Goal: Information Seeking & Learning: Learn about a topic

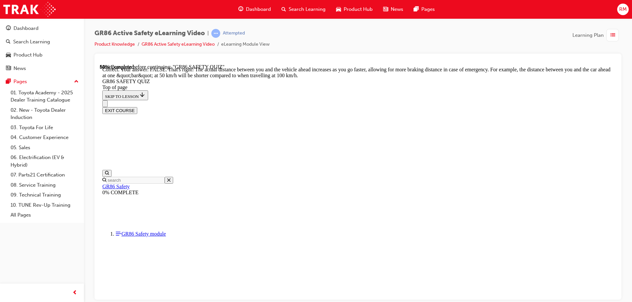
scroll to position [271, 0]
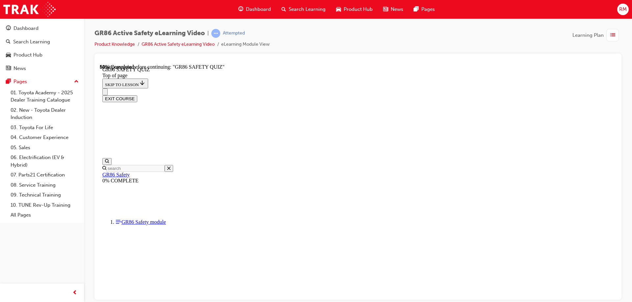
scroll to position [218, 0]
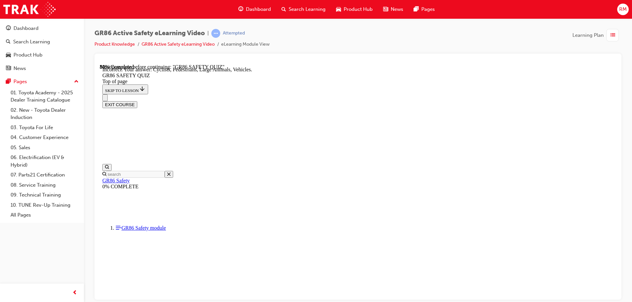
scroll to position [260, 0]
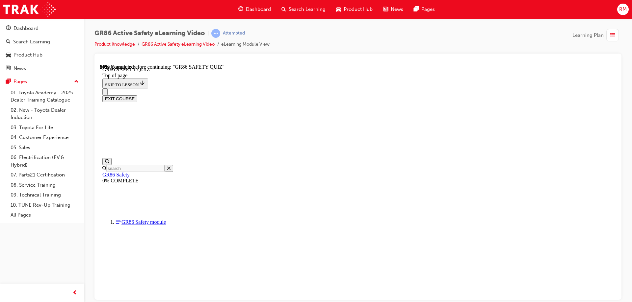
scroll to position [233, 0]
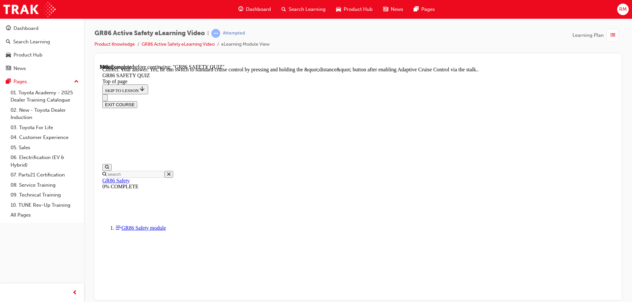
scroll to position [253, 0]
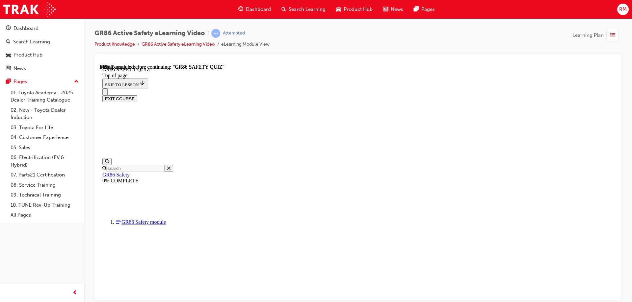
scroll to position [121, 0]
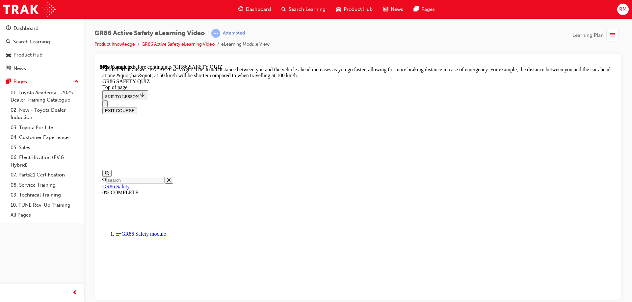
scroll to position [271, 0]
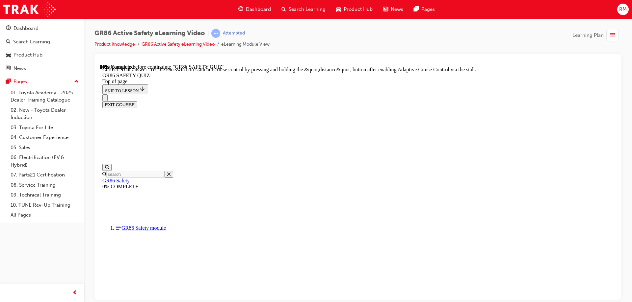
scroll to position [253, 0]
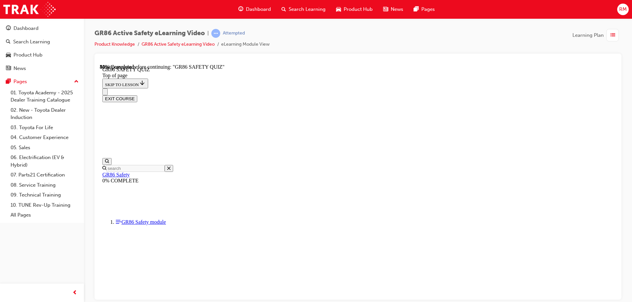
scroll to position [185, 0]
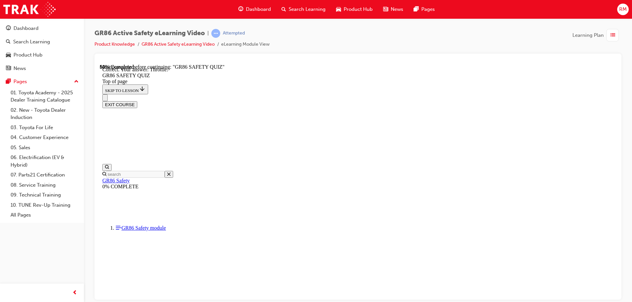
scroll to position [245, 0]
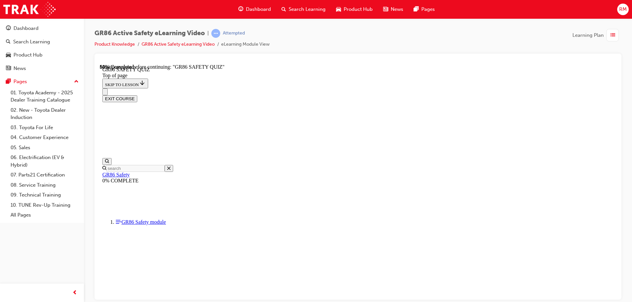
scroll to position [152, 0]
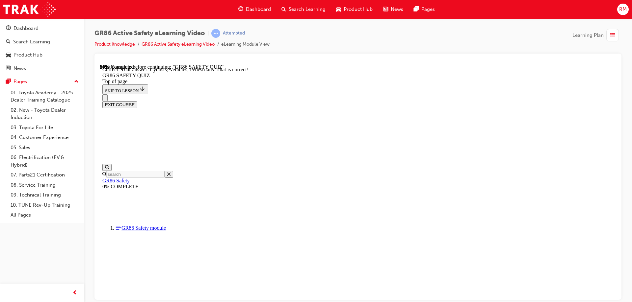
scroll to position [293, 0]
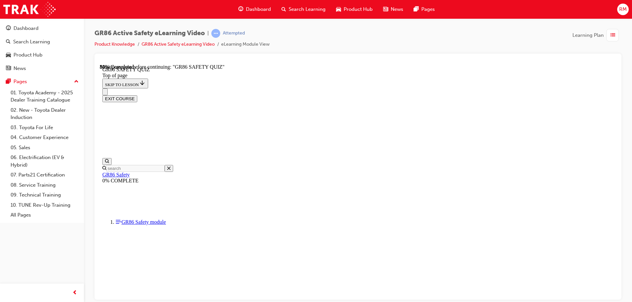
scroll to position [96, 0]
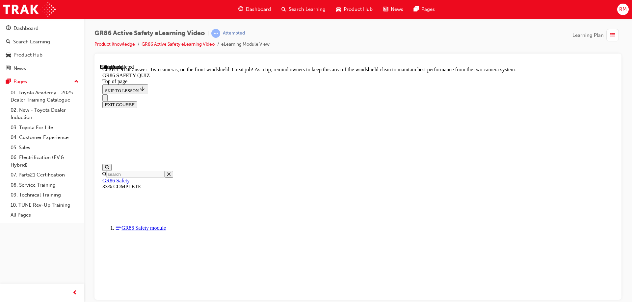
scroll to position [157, 0]
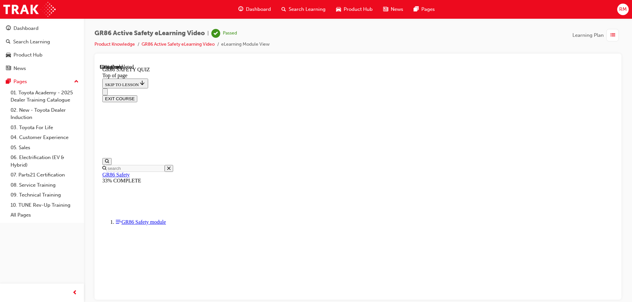
scroll to position [121, 0]
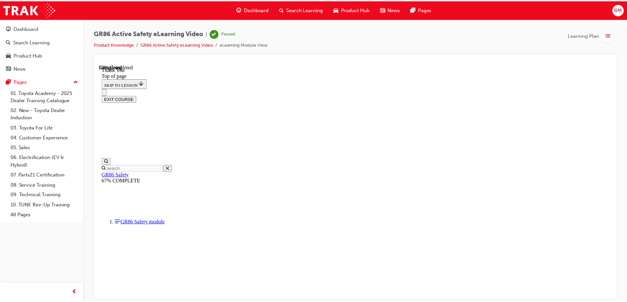
scroll to position [116, 0]
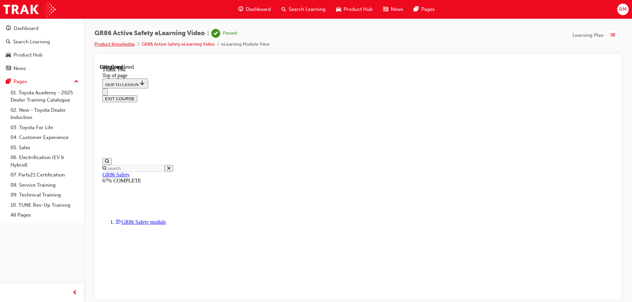
click at [111, 43] on link "Product Knowledge" at bounding box center [114, 44] width 40 height 6
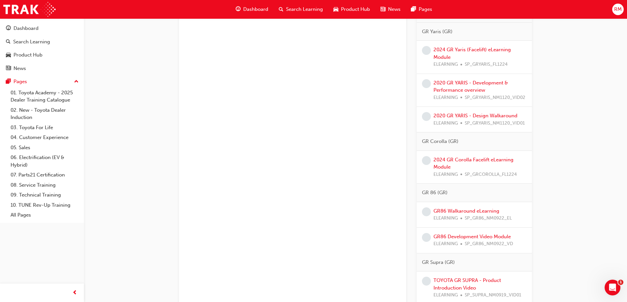
scroll to position [1004, 0]
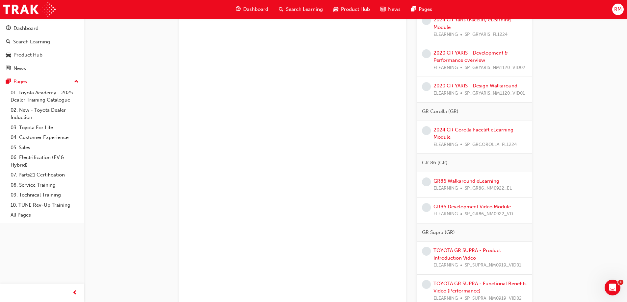
click at [486, 210] on link "GR86 Development Video Module" at bounding box center [471, 207] width 77 height 6
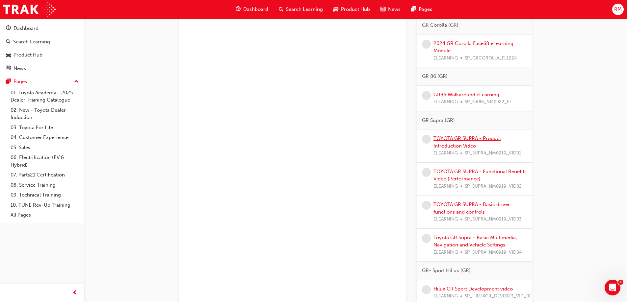
scroll to position [1119, 0]
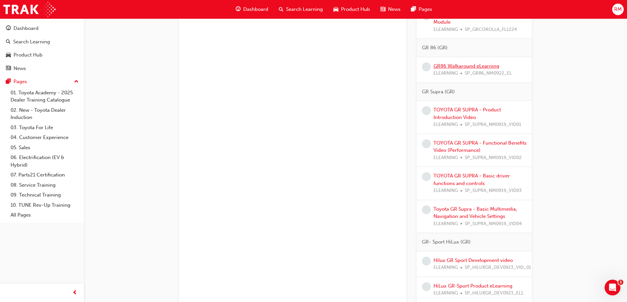
click at [486, 69] on link "GR86 Walkaround eLearning" at bounding box center [466, 66] width 66 height 6
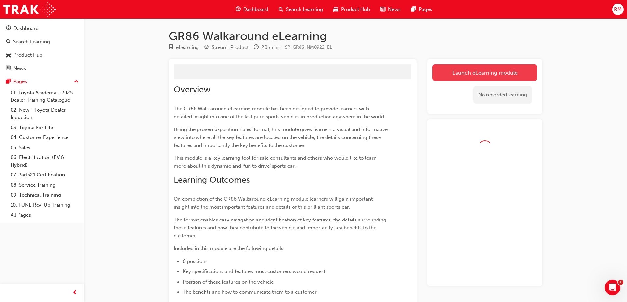
click at [481, 70] on link "Launch eLearning module" at bounding box center [484, 73] width 105 height 16
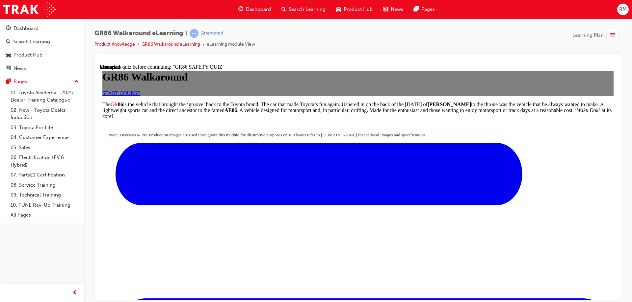
click at [140, 96] on span "START COURSE" at bounding box center [121, 93] width 38 height 6
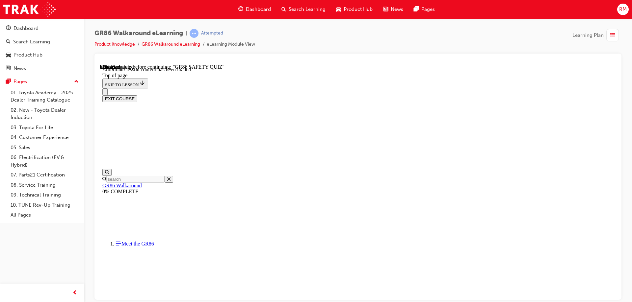
scroll to position [775, 0]
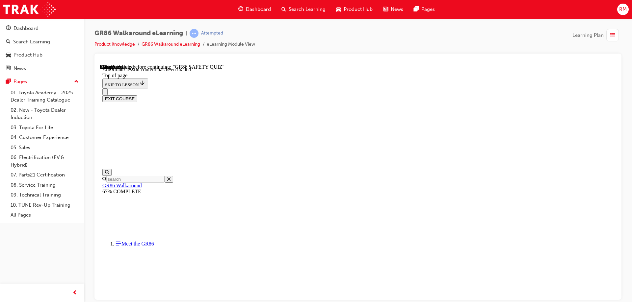
scroll to position [1437, 0]
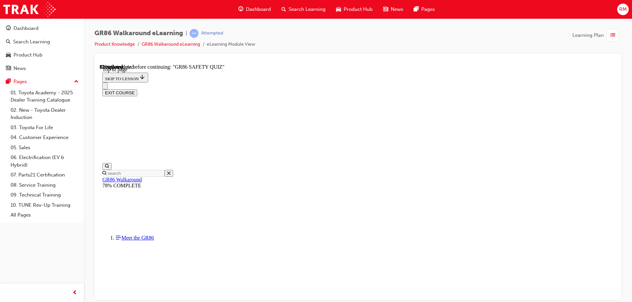
scroll to position [86, 0]
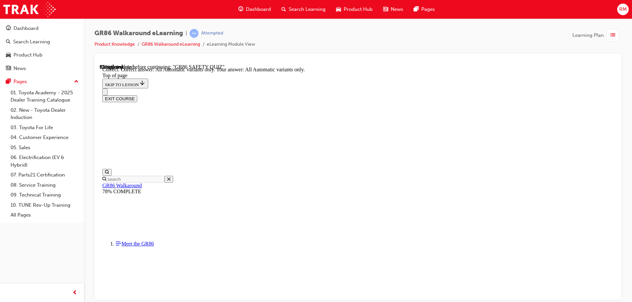
scroll to position [156, 0]
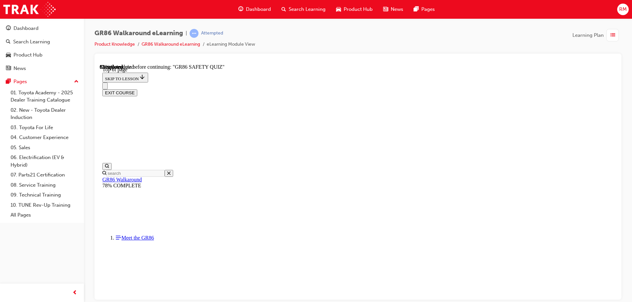
scroll to position [204, 0]
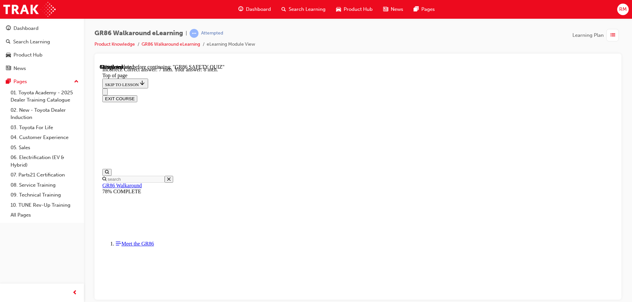
scroll to position [286, 0]
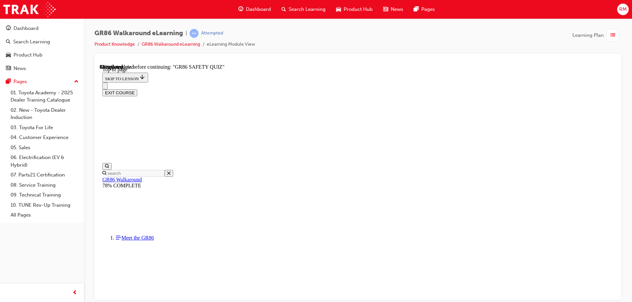
scroll to position [86, 0]
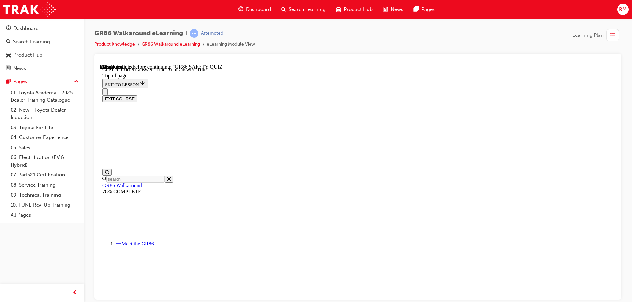
scroll to position [187, 0]
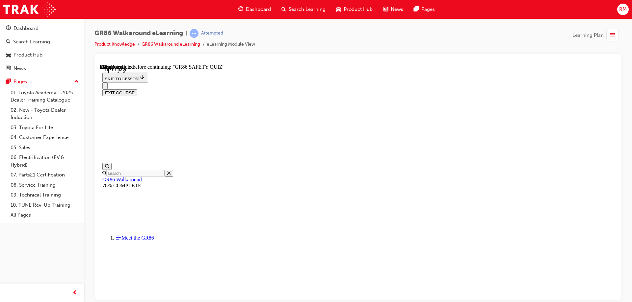
scroll to position [218, 0]
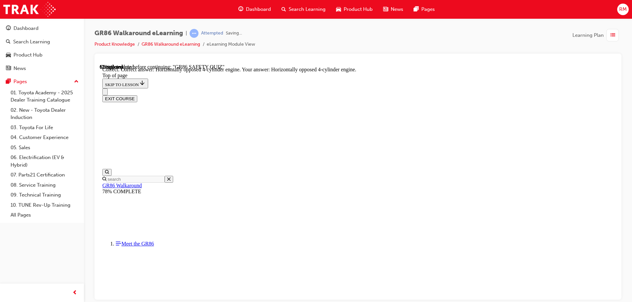
scroll to position [297, 0]
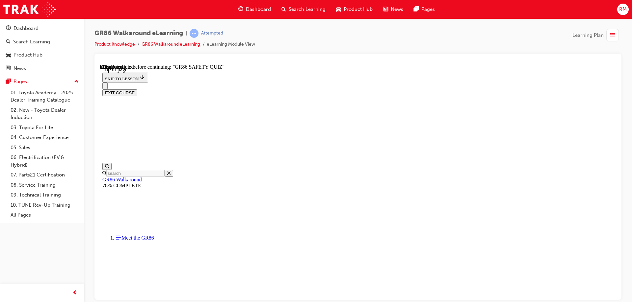
scroll to position [86, 0]
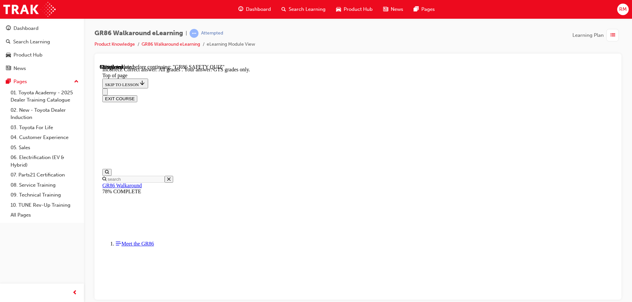
scroll to position [156, 0]
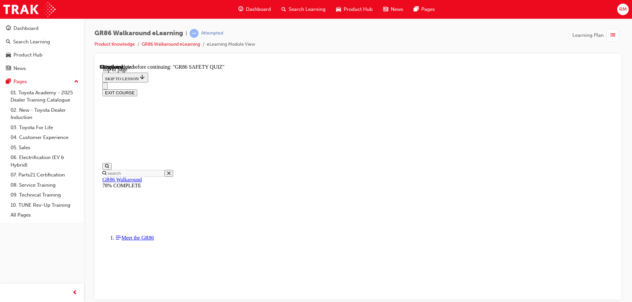
scroll to position [86, 0]
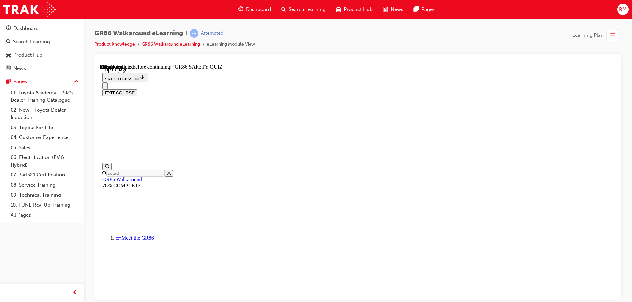
scroll to position [80, 0]
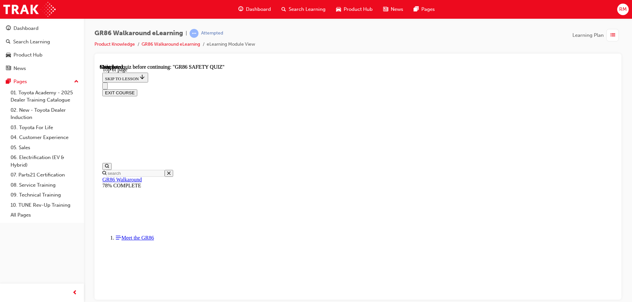
scroll to position [121, 0]
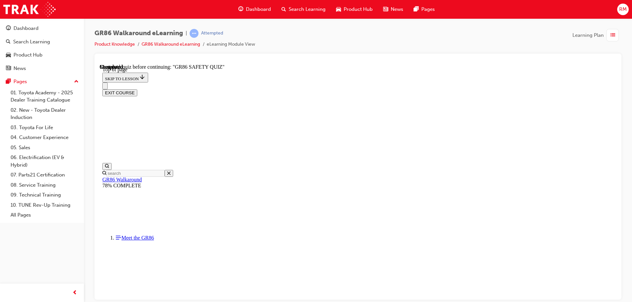
scroll to position [218, 0]
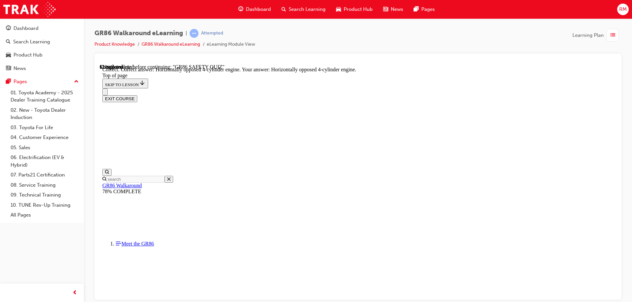
scroll to position [297, 0]
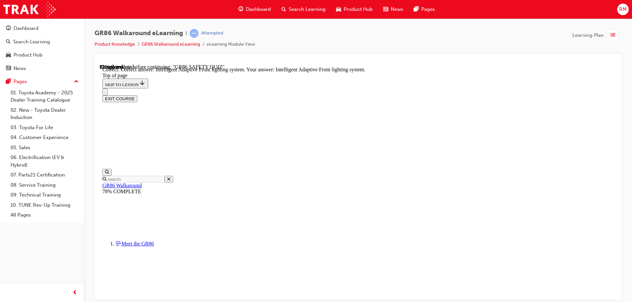
scroll to position [252, 0]
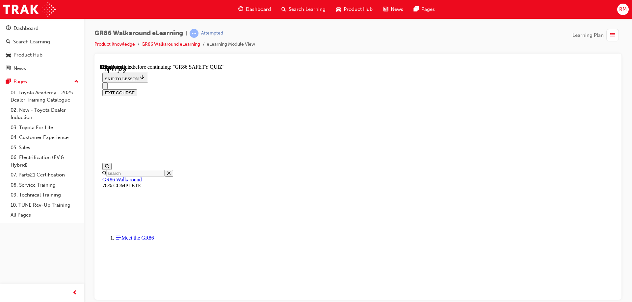
scroll to position [113, 0]
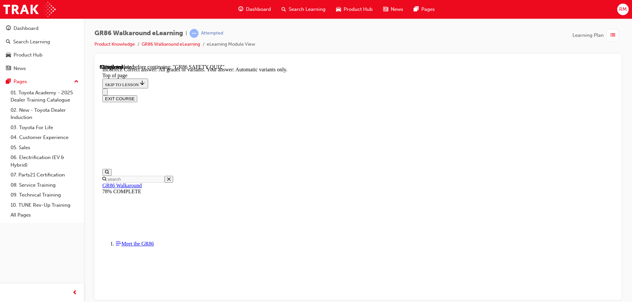
scroll to position [133, 0]
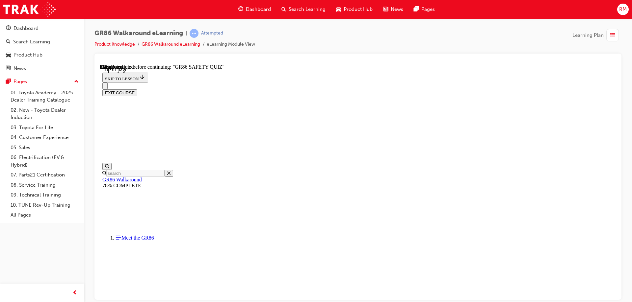
scroll to position [86, 0]
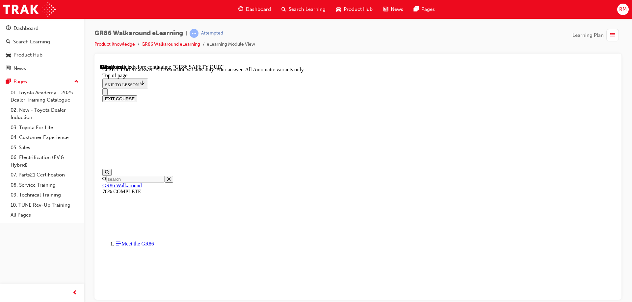
scroll to position [156, 0]
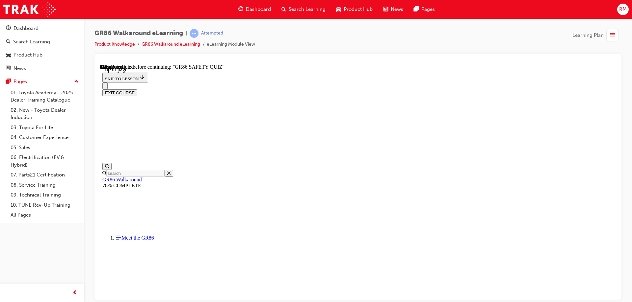
scroll to position [86, 0]
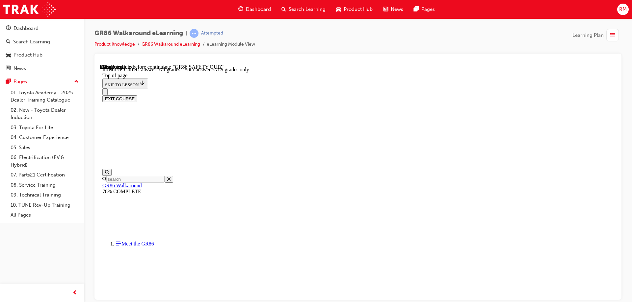
scroll to position [156, 0]
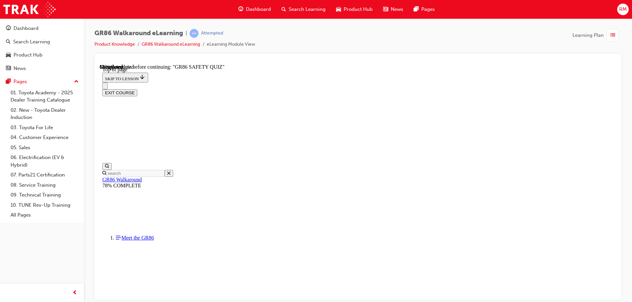
scroll to position [152, 0]
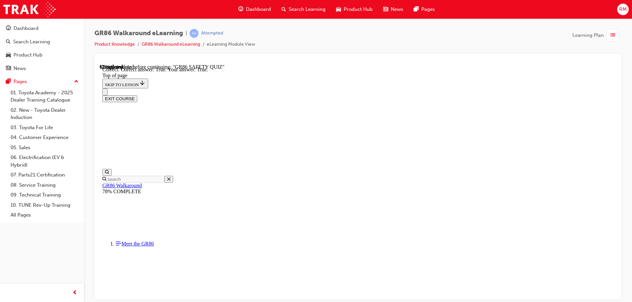
scroll to position [187, 0]
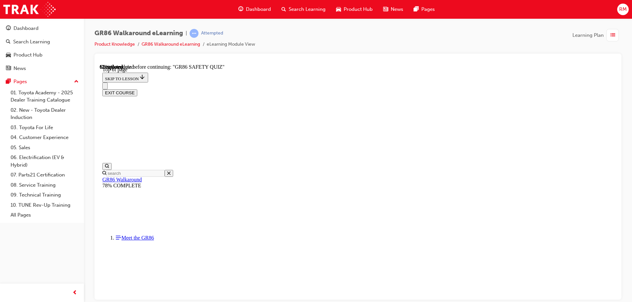
scroll to position [86, 0]
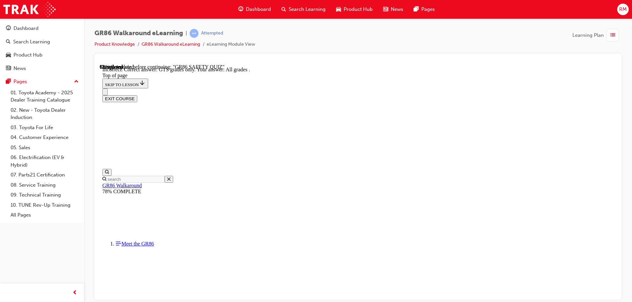
scroll to position [167, 0]
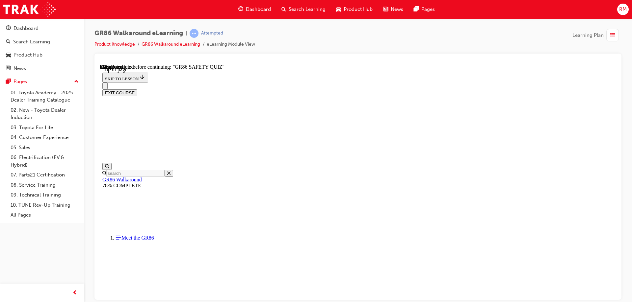
scroll to position [250, 0]
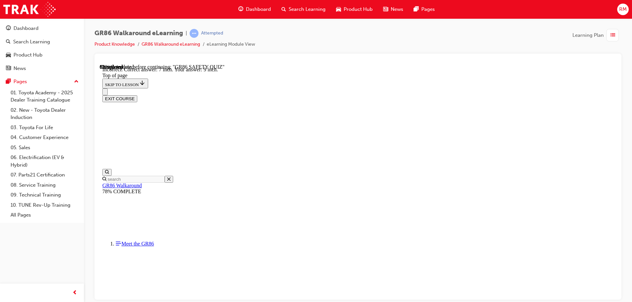
scroll to position [286, 0]
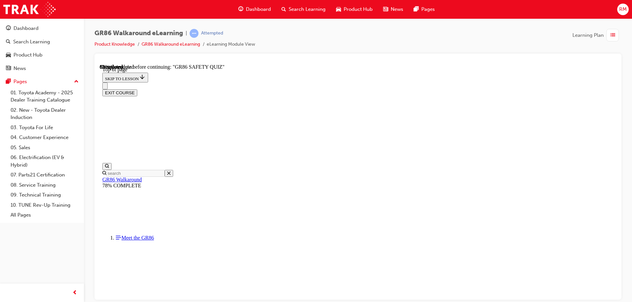
scroll to position [113, 0]
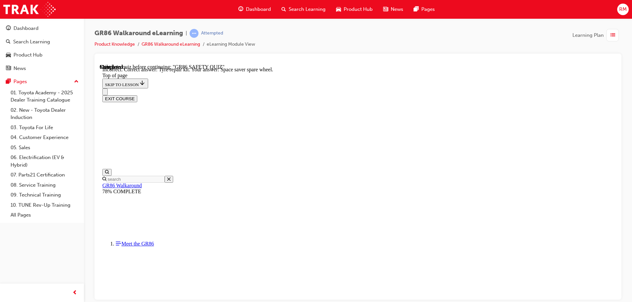
scroll to position [133, 0]
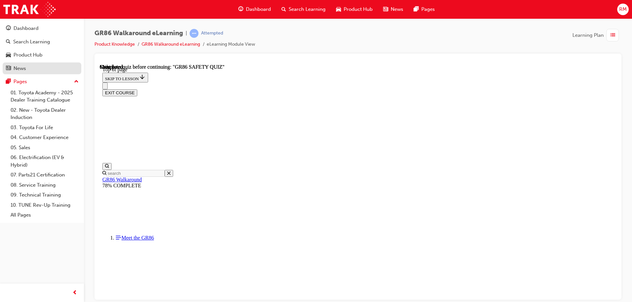
scroll to position [121, 0]
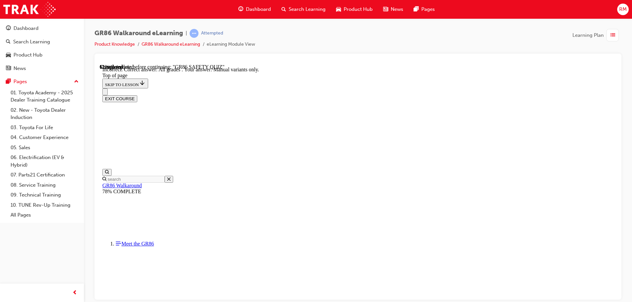
scroll to position [156, 0]
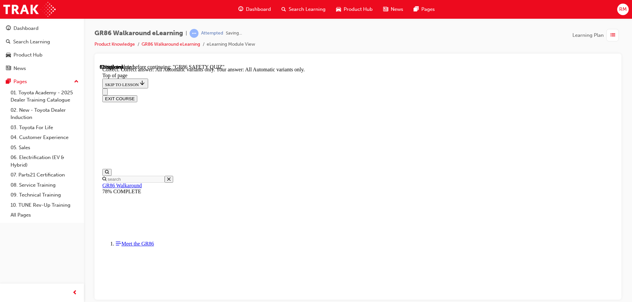
scroll to position [156, 0]
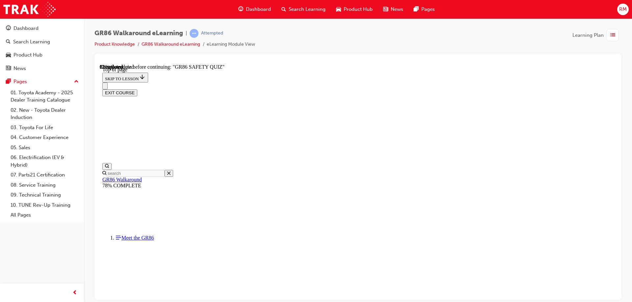
scroll to position [251, 0]
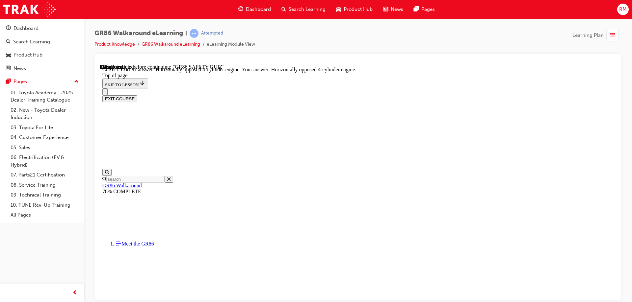
scroll to position [297, 0]
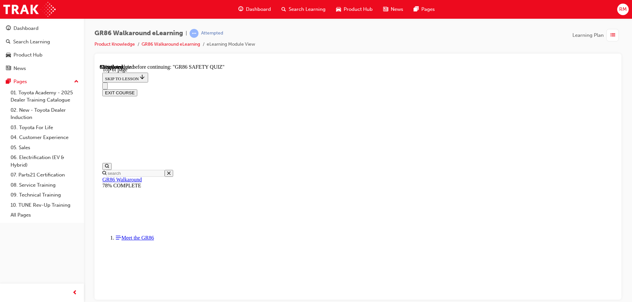
scroll to position [250, 0]
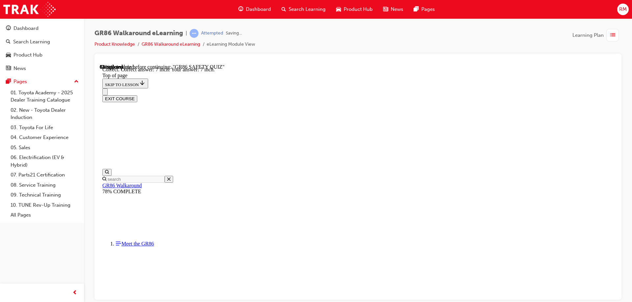
scroll to position [286, 0]
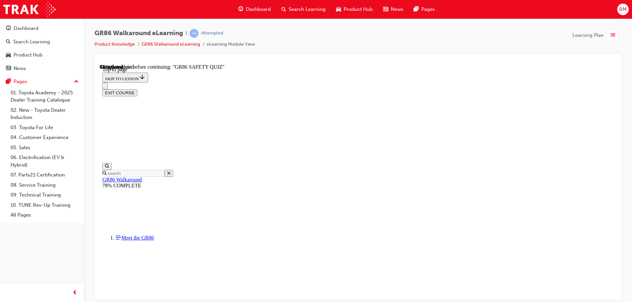
scroll to position [86, 0]
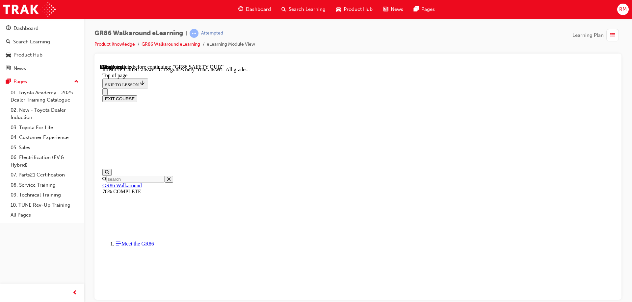
scroll to position [134, 0]
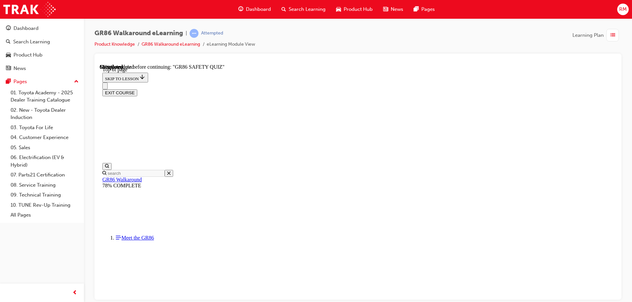
scroll to position [86, 0]
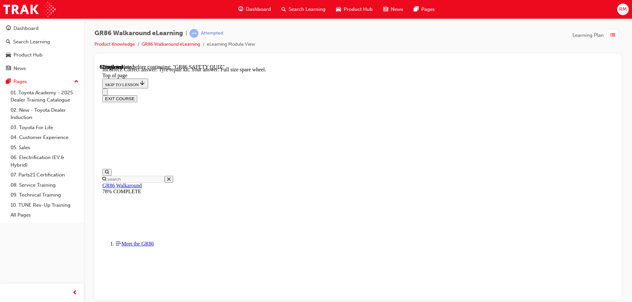
scroll to position [133, 0]
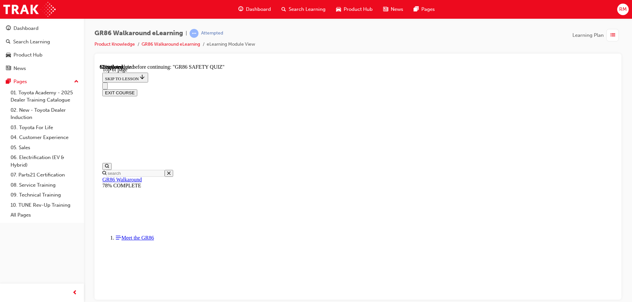
scroll to position [166, 0]
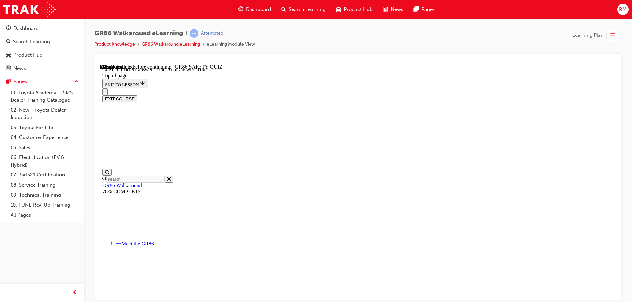
scroll to position [187, 0]
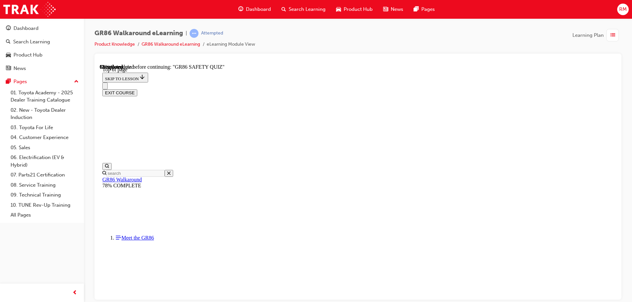
scroll to position [86, 0]
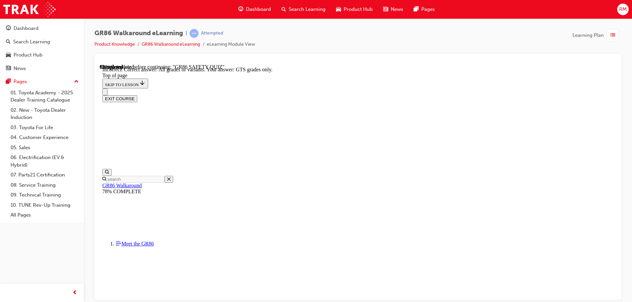
scroll to position [133, 0]
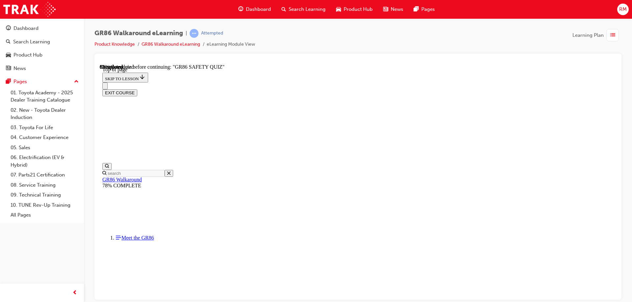
scroll to position [185, 0]
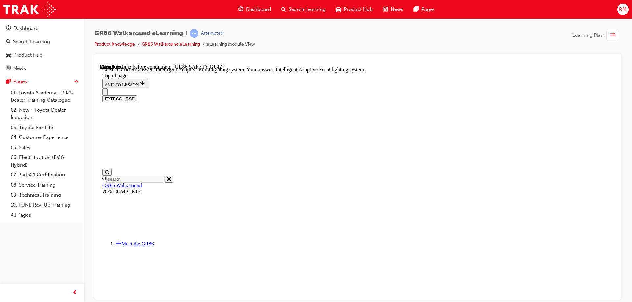
scroll to position [252, 0]
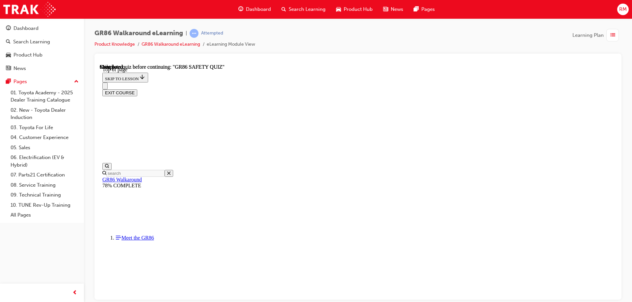
scroll to position [121, 0]
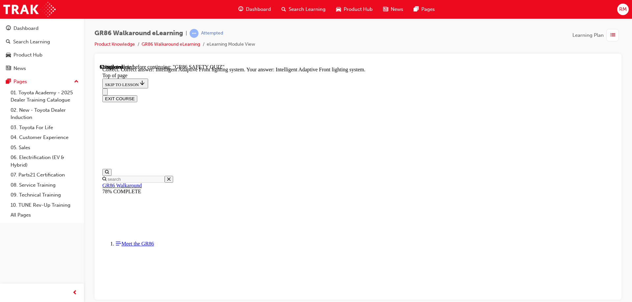
scroll to position [252, 0]
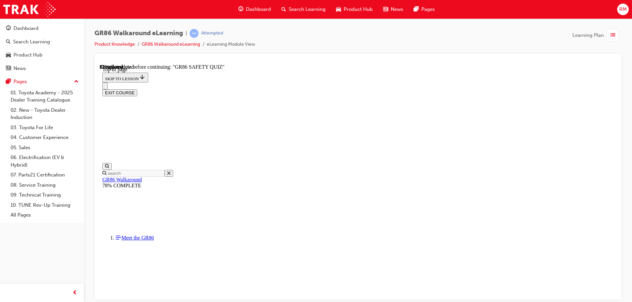
scroll to position [99, 0]
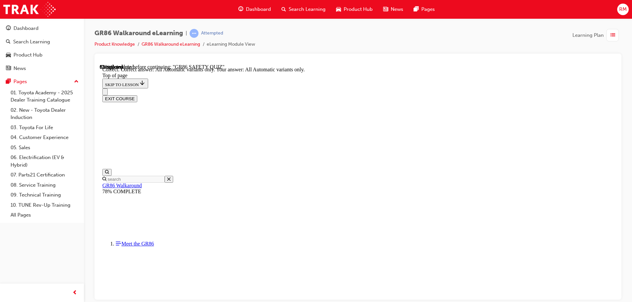
scroll to position [90, 0]
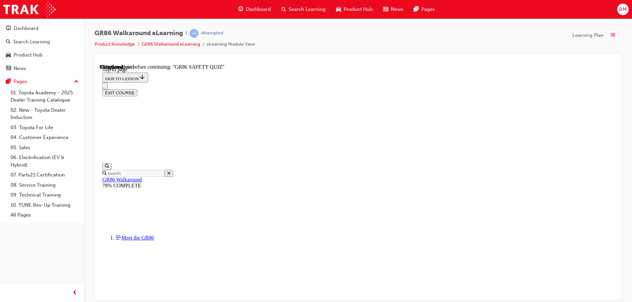
scroll to position [86, 0]
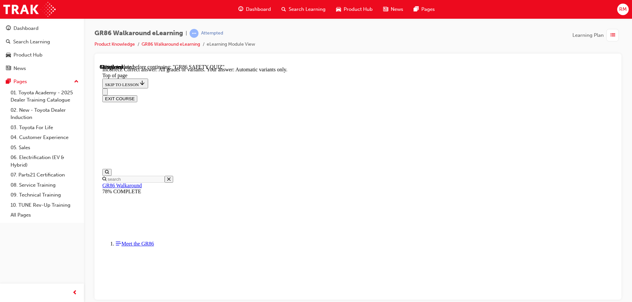
scroll to position [133, 0]
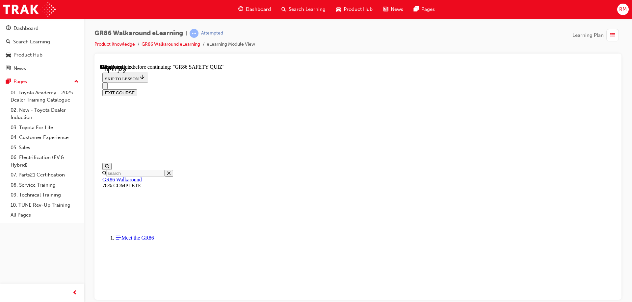
scroll to position [86, 0]
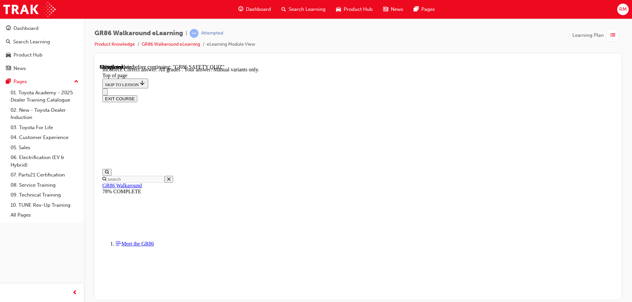
scroll to position [90, 0]
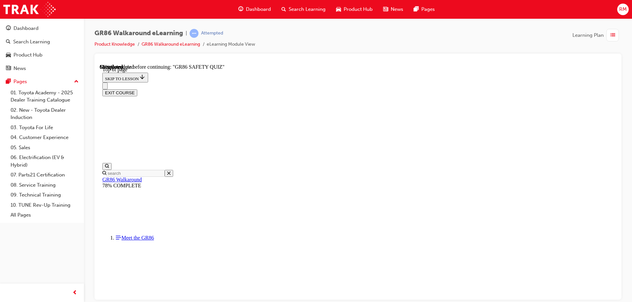
scroll to position [145, 0]
drag, startPoint x: 324, startPoint y: 194, endPoint x: 340, endPoint y: 209, distance: 22.4
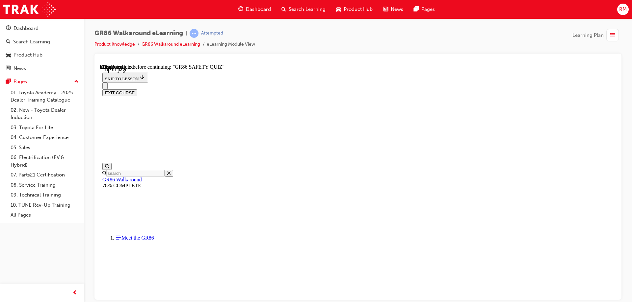
scroll to position [251, 0]
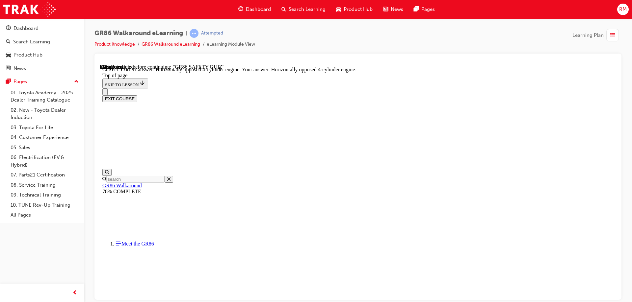
scroll to position [297, 0]
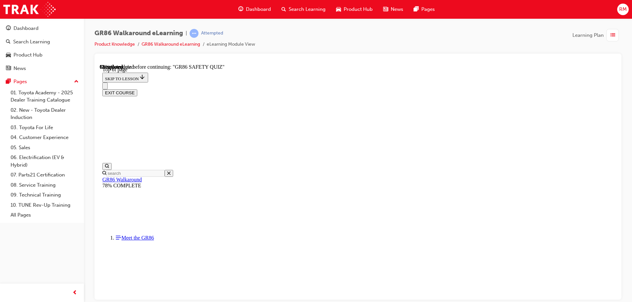
scroll to position [53, 0]
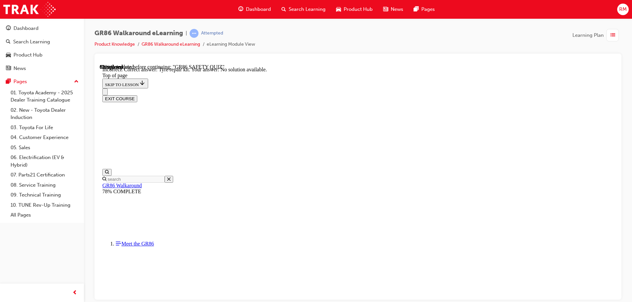
scroll to position [133, 0]
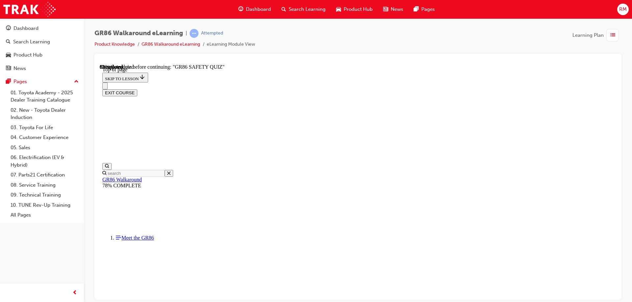
scroll to position [185, 0]
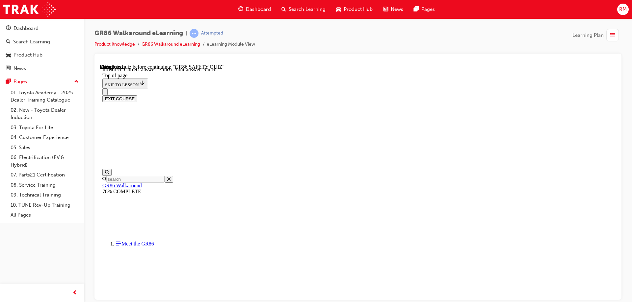
scroll to position [286, 0]
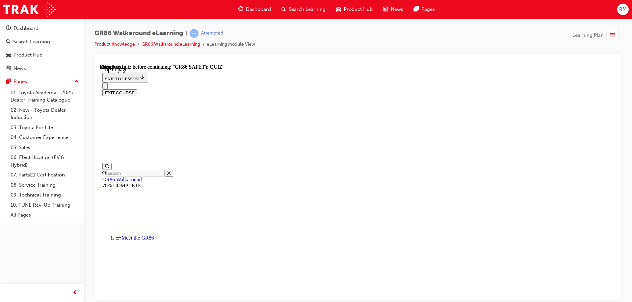
scroll to position [121, 0]
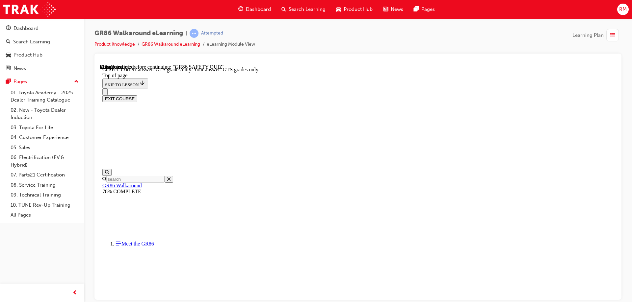
scroll to position [101, 0]
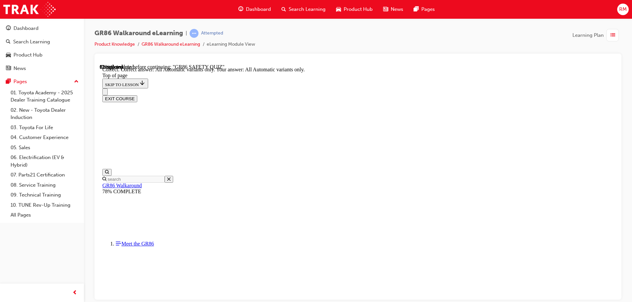
scroll to position [156, 0]
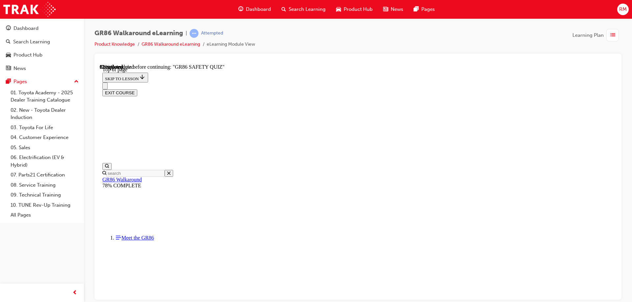
scroll to position [211, 0]
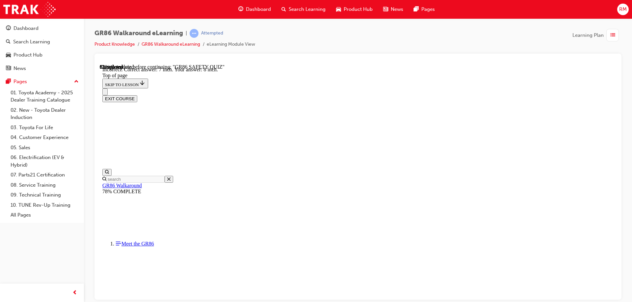
scroll to position [253, 0]
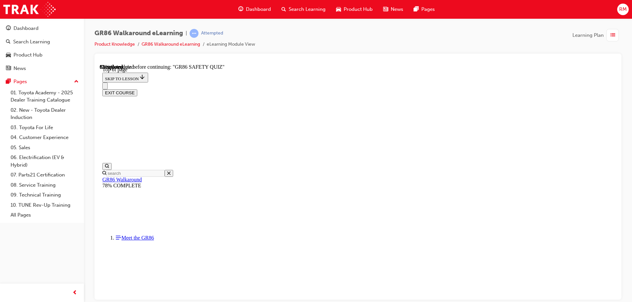
scroll to position [152, 0]
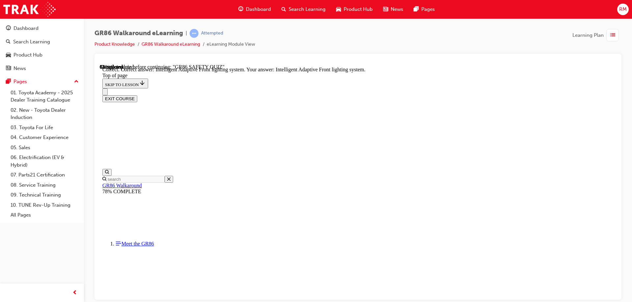
scroll to position [252, 0]
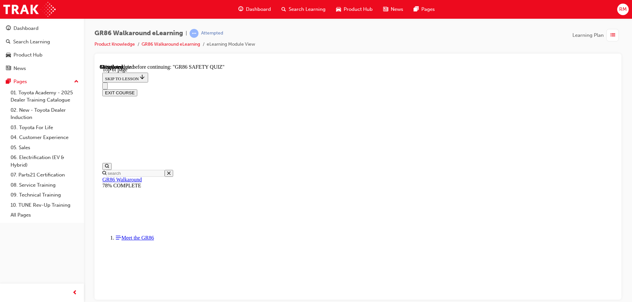
scroll to position [86, 0]
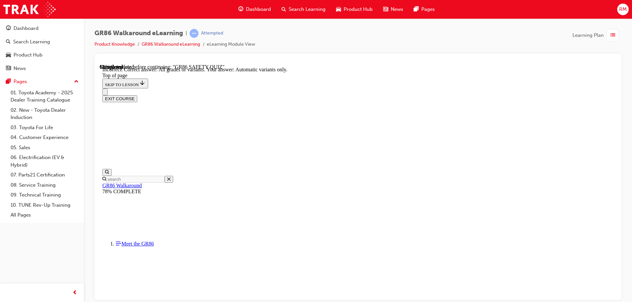
scroll to position [133, 0]
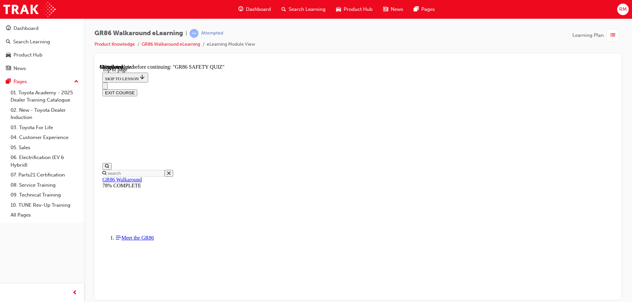
scroll to position [159, 0]
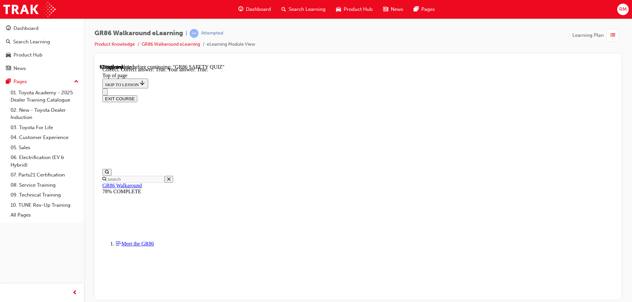
scroll to position [187, 0]
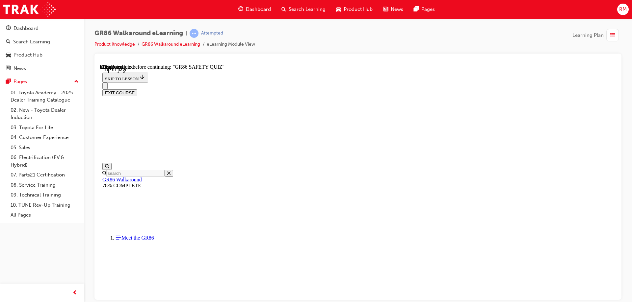
scroll to position [250, 0]
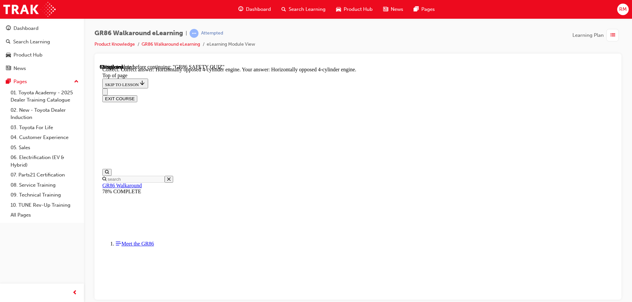
scroll to position [297, 0]
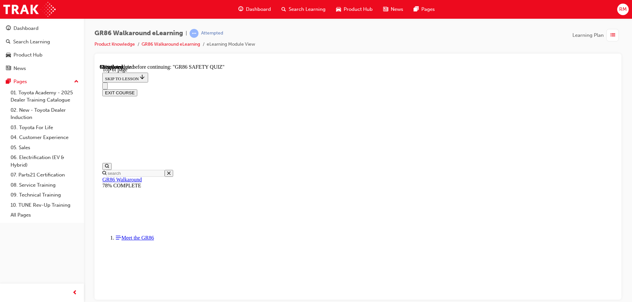
scroll to position [86, 0]
drag, startPoint x: 364, startPoint y: 169, endPoint x: 384, endPoint y: 246, distance: 79.7
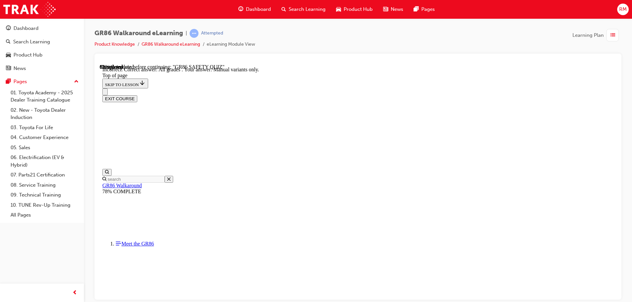
scroll to position [156, 0]
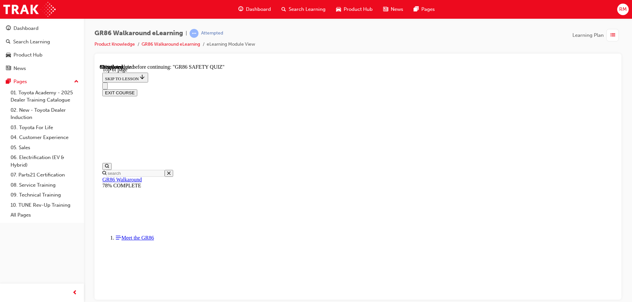
scroll to position [113, 0]
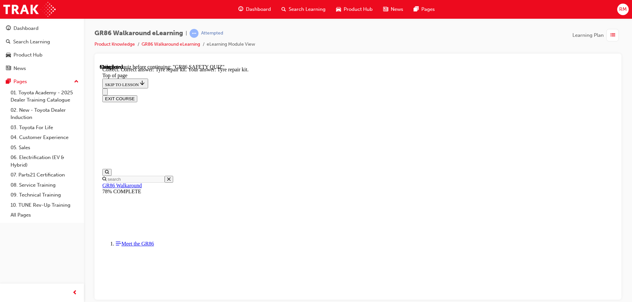
scroll to position [133, 0]
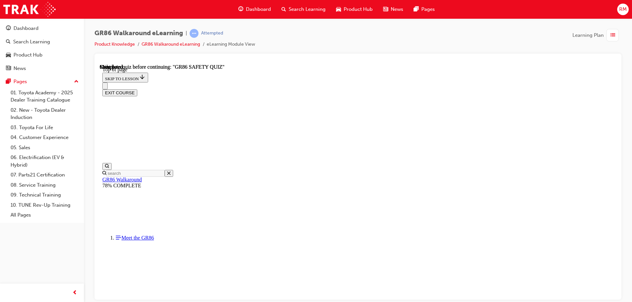
scroll to position [121, 0]
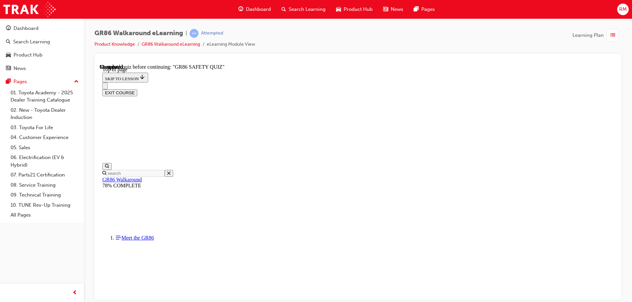
scroll to position [185, 0]
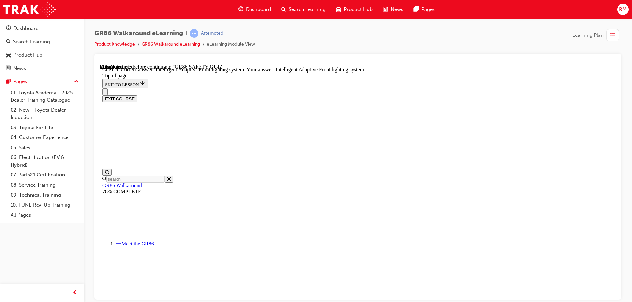
scroll to position [252, 0]
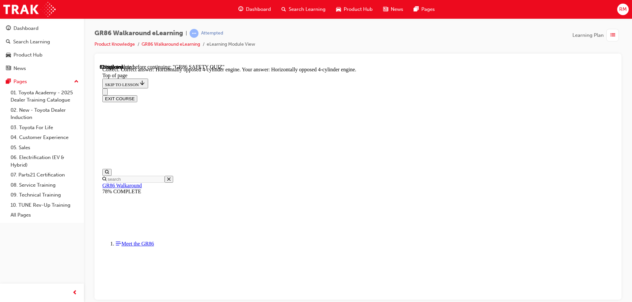
scroll to position [297, 0]
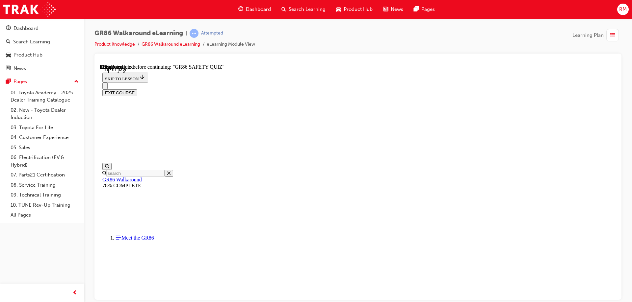
scroll to position [86, 0]
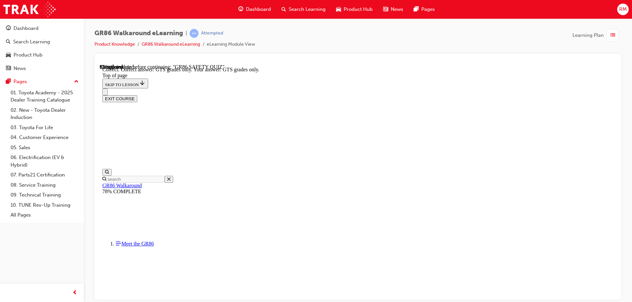
scroll to position [167, 0]
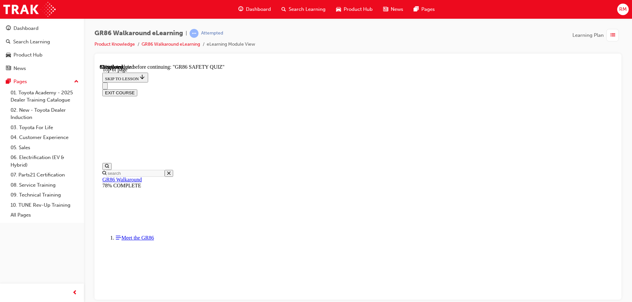
scroll to position [53, 0]
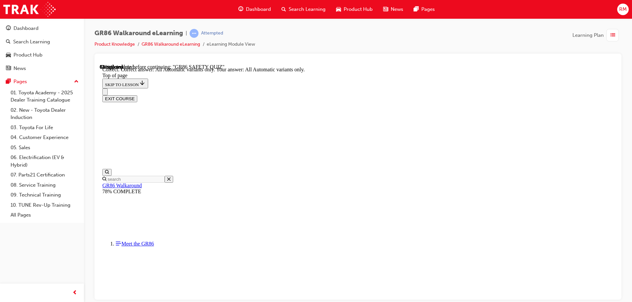
scroll to position [156, 0]
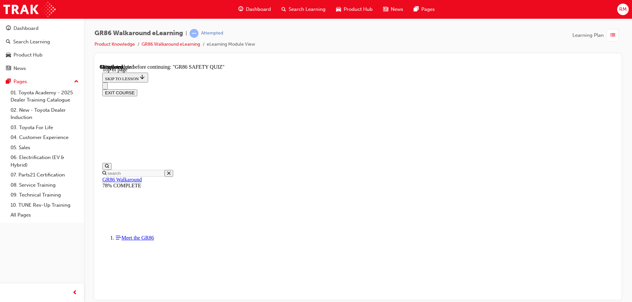
scroll to position [244, 0]
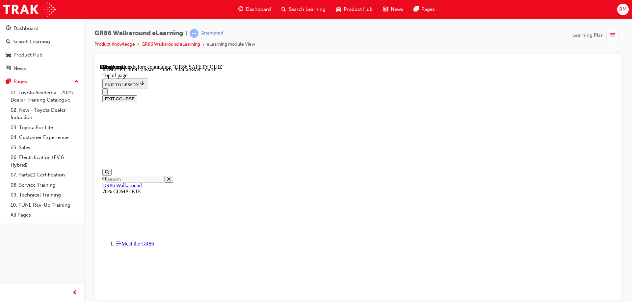
scroll to position [286, 0]
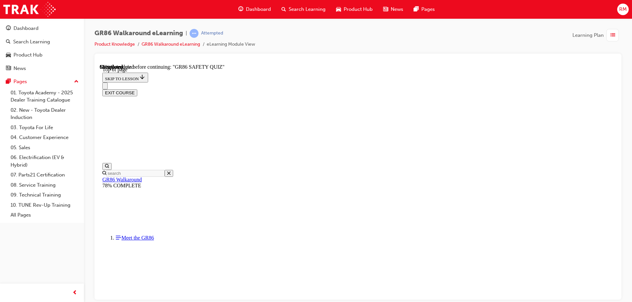
scroll to position [86, 0]
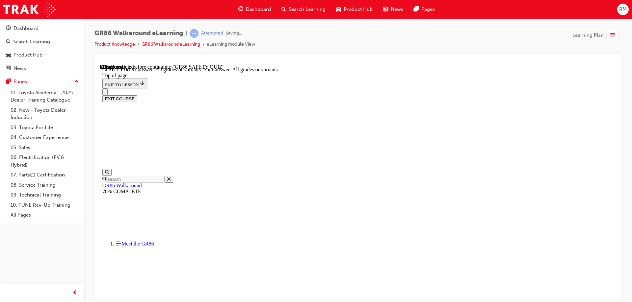
scroll to position [133, 0]
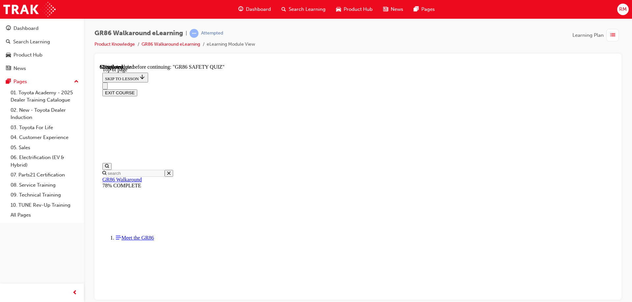
scroll to position [86, 0]
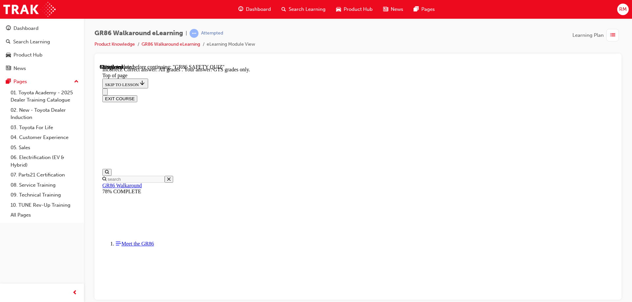
scroll to position [156, 0]
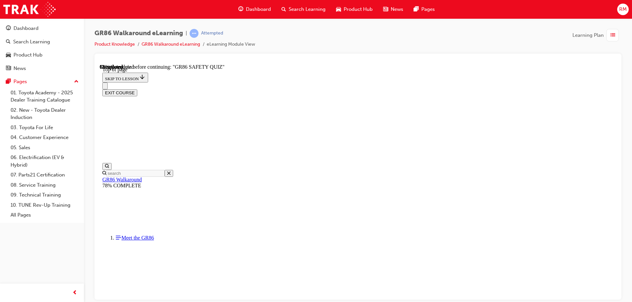
scroll to position [20, 0]
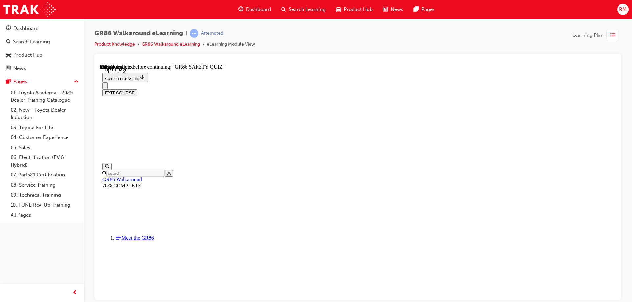
scroll to position [166, 0]
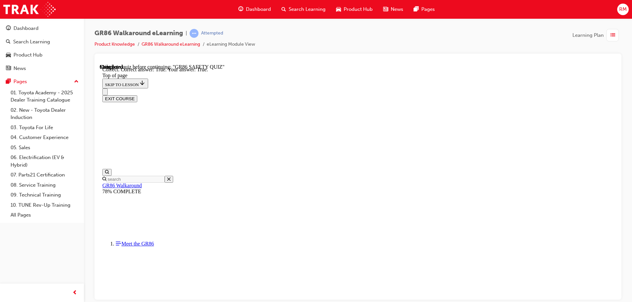
scroll to position [187, 0]
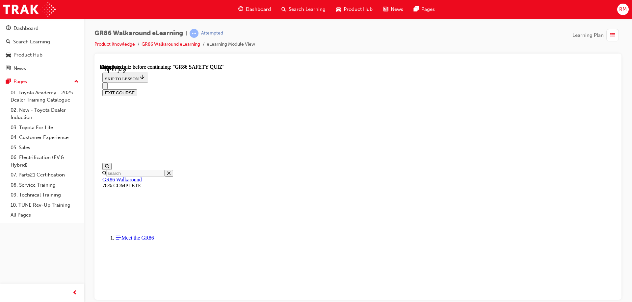
scroll to position [121, 0]
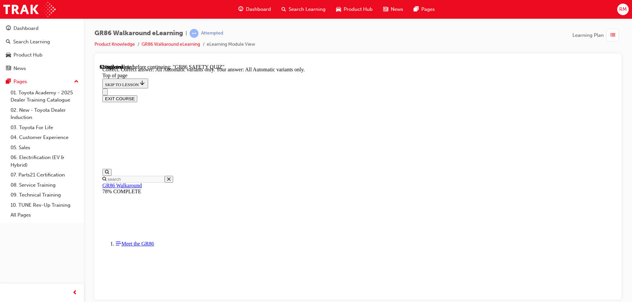
scroll to position [156, 0]
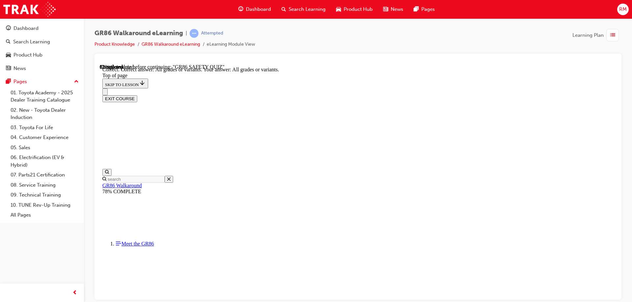
scroll to position [67, 0]
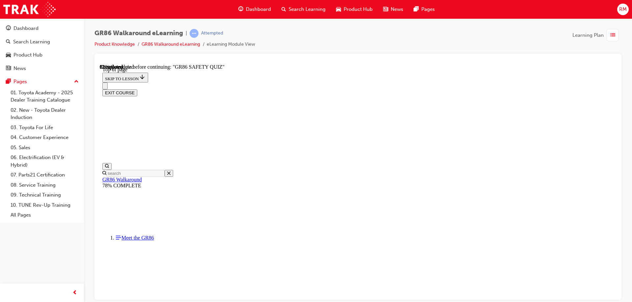
scroll to position [213, 0]
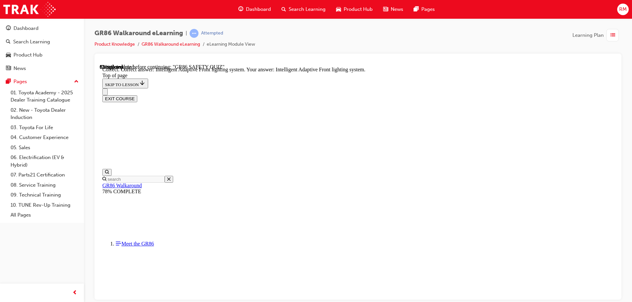
scroll to position [252, 0]
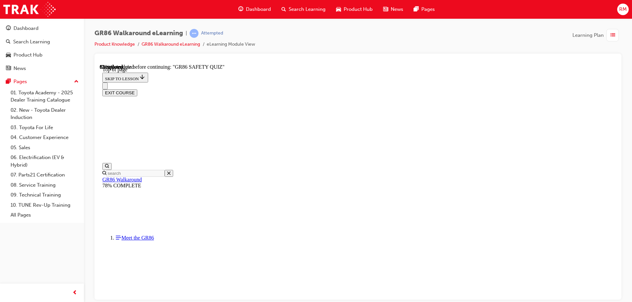
scroll to position [276, 0]
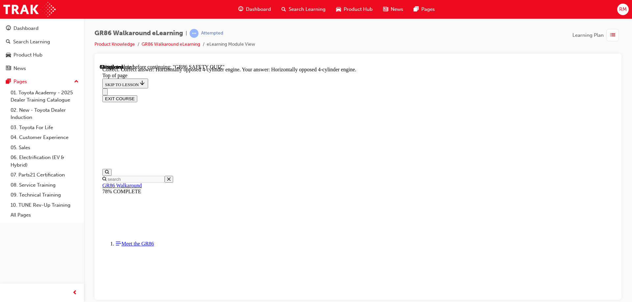
scroll to position [297, 0]
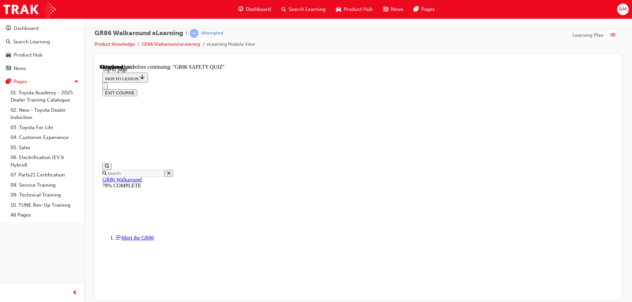
scroll to position [218, 0]
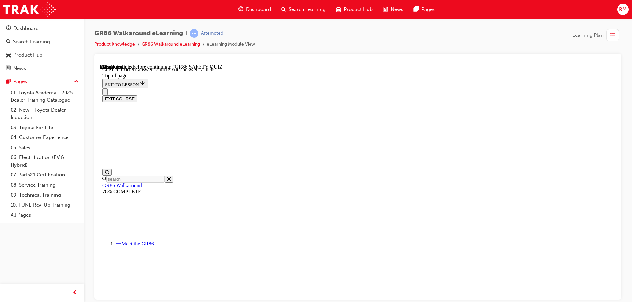
scroll to position [286, 0]
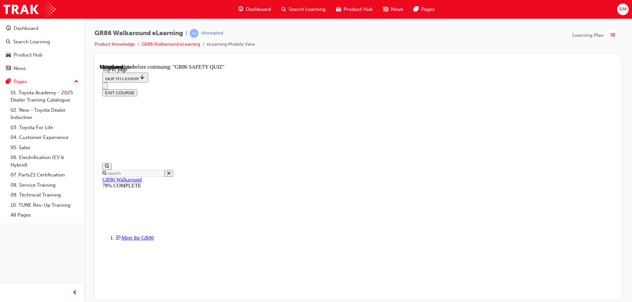
scroll to position [86, 0]
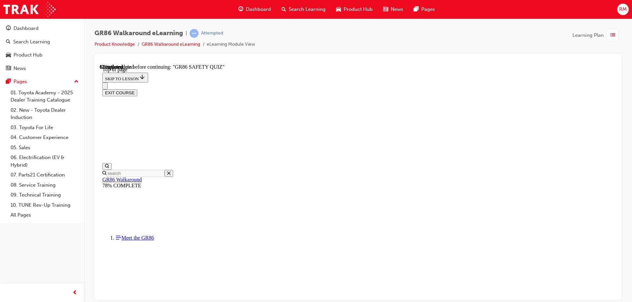
scroll to position [99, 0]
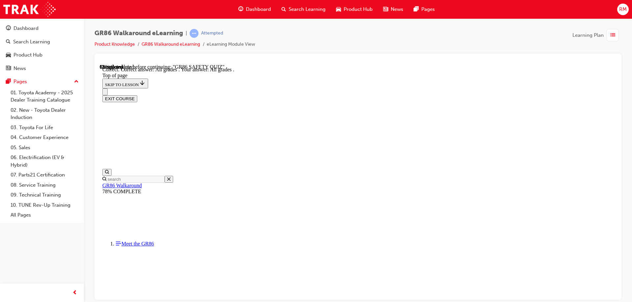
scroll to position [156, 0]
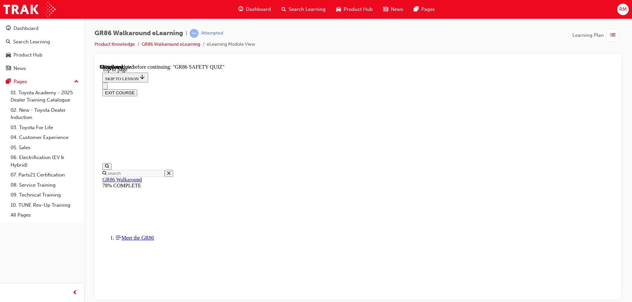
scroll to position [53, 0]
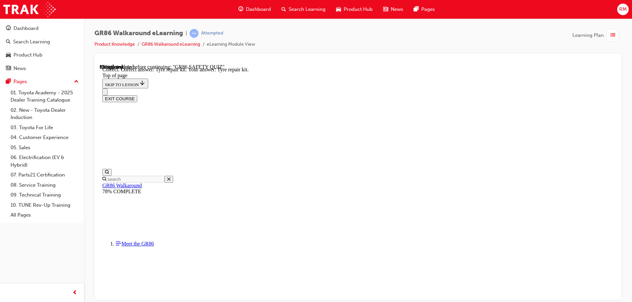
scroll to position [133, 0]
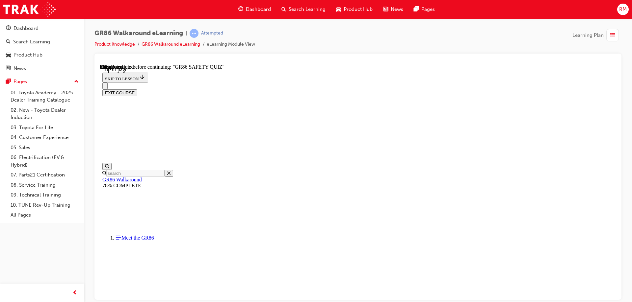
scroll to position [114, 0]
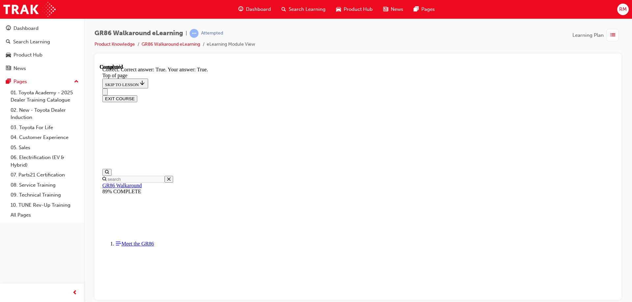
scroll to position [187, 0]
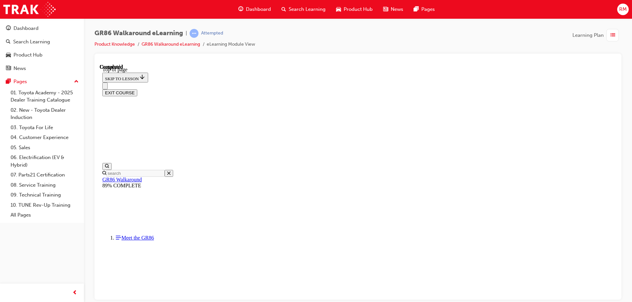
scroll to position [121, 0]
click at [137, 89] on button "EXIT COURSE" at bounding box center [119, 92] width 35 height 7
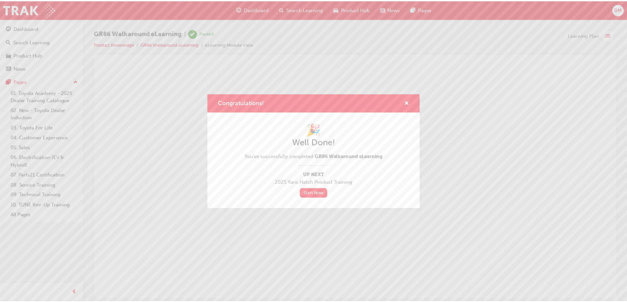
scroll to position [0, 0]
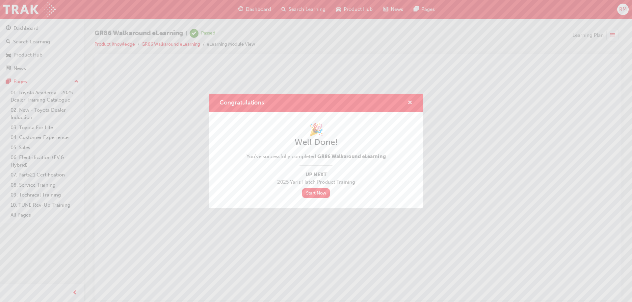
click at [408, 102] on span "cross-icon" at bounding box center [409, 103] width 5 height 6
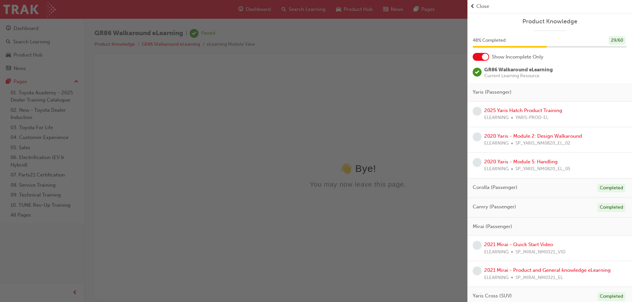
click at [484, 9] on span "Close" at bounding box center [482, 7] width 13 height 8
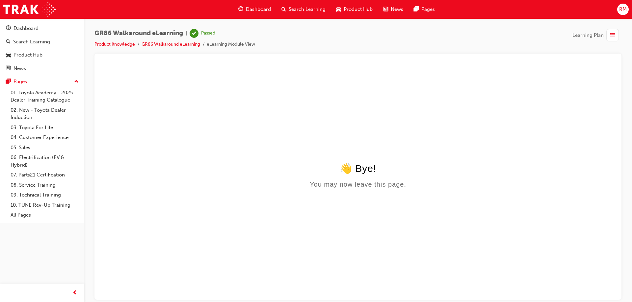
click at [112, 44] on link "Product Knowledge" at bounding box center [114, 44] width 40 height 6
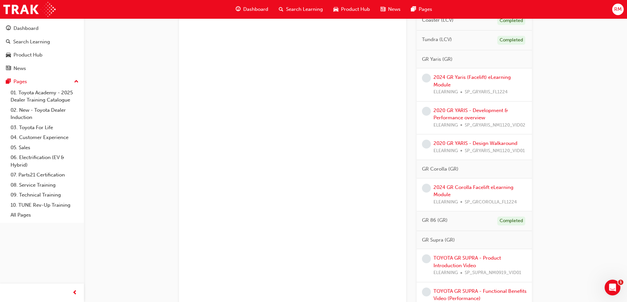
scroll to position [987, 0]
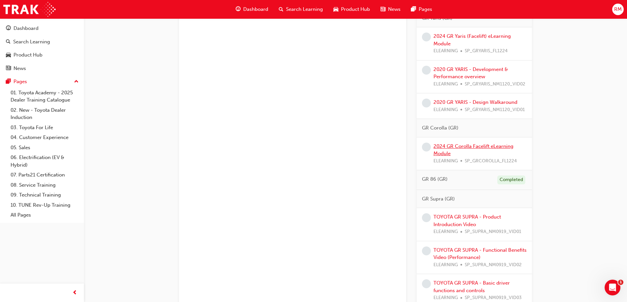
click at [453, 156] on link "2024 GR Corolla Facelift eLearning Module" at bounding box center [473, 150] width 80 height 13
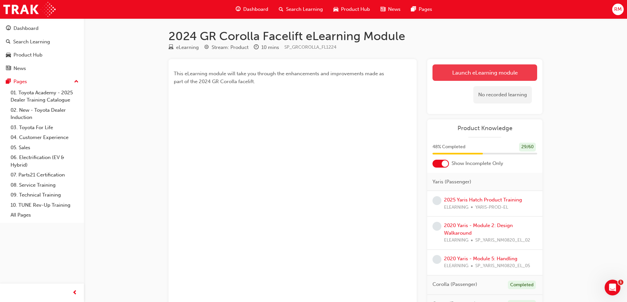
click at [516, 75] on link "Launch eLearning module" at bounding box center [484, 73] width 105 height 16
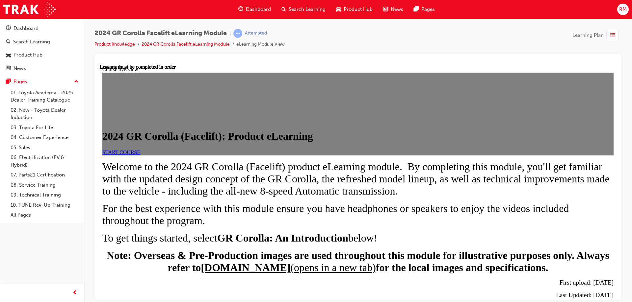
click at [140, 155] on span "START COURSE" at bounding box center [121, 152] width 38 height 6
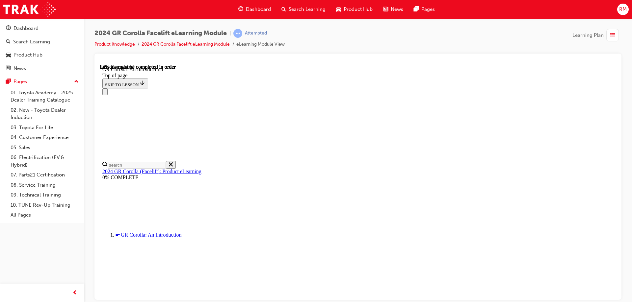
scroll to position [23, 0]
